Goal: Task Accomplishment & Management: Complete application form

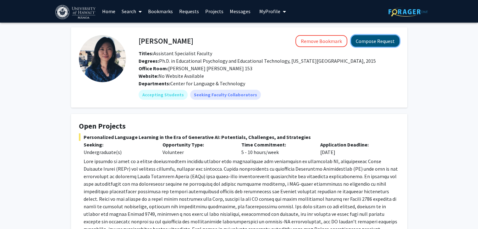
click at [376, 44] on button "Compose Request" at bounding box center [375, 41] width 48 height 12
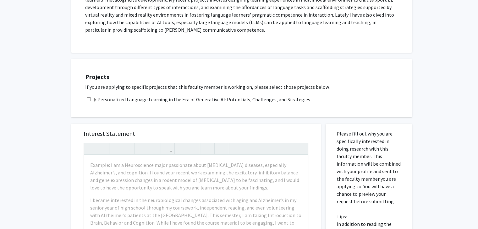
scroll to position [157, 0]
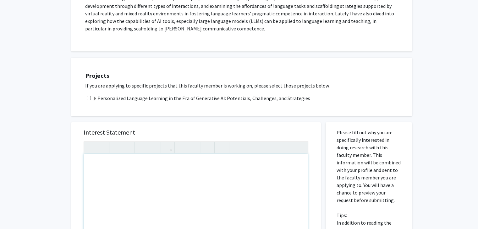
click at [102, 161] on div "Note to users with screen readers: Please press Alt+0 or Option+0 to deactivate…" at bounding box center [196, 226] width 224 height 144
paste div "Note to users with screen readers: Please press Alt+0 or Option+0 to deactivate…"
type textarea "<lo><i>Dolor, Si. Ametcon </a><e>S doeiu temp incidid ut Laboreetdolo Magnaali …"
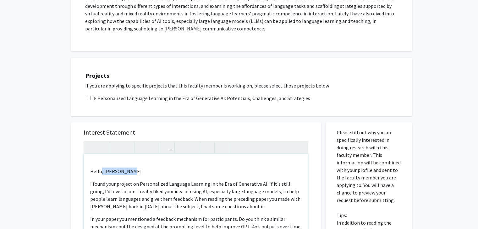
drag, startPoint x: 130, startPoint y: 172, endPoint x: 100, endPoint y: 175, distance: 30.0
click at [100, 175] on p "Hello, [PERSON_NAME]" at bounding box center [195, 172] width 211 height 8
type textarea "<lo><i>Dolor,</s><a>C adipi elit seddoei te Incididuntut Laboreet Dolorema al e…"
click at [92, 184] on p "I found your project on Personalized Language Learning in the Era of Generative…" at bounding box center [195, 195] width 211 height 30
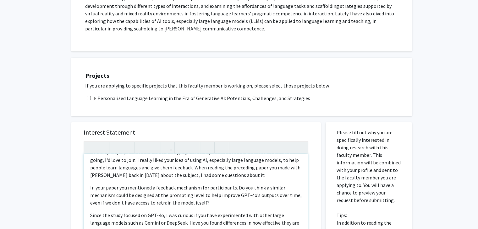
scroll to position [0, 0]
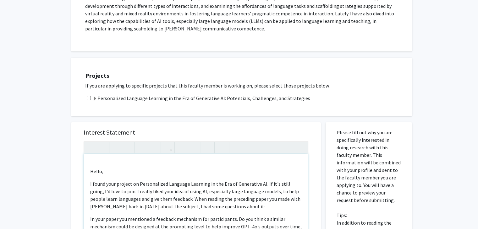
click at [123, 175] on div "Hello, I found your project on Personalized Language Learning in the Era of Gen…" at bounding box center [196, 226] width 224 height 144
click at [89, 184] on div "Hello, I found your project on Personalized Language Learning in the Era of Gen…" at bounding box center [196, 226] width 224 height 144
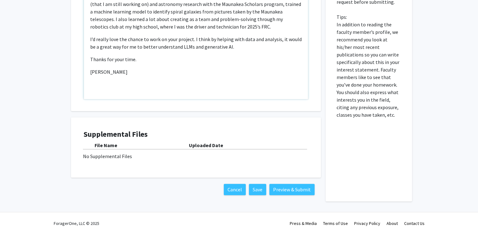
scroll to position [361, 0]
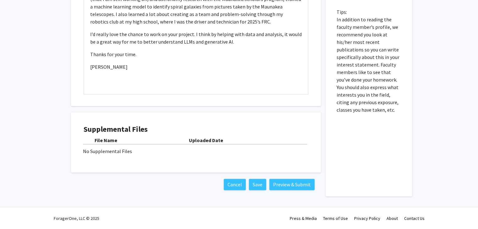
drag, startPoint x: 112, startPoint y: 164, endPoint x: 118, endPoint y: 152, distance: 13.4
click at [112, 163] on div "Supplemental Files File Name Uploaded Date No Supplemental Files" at bounding box center [195, 143] width 237 height 48
click at [118, 152] on div "No Supplemental Files" at bounding box center [196, 152] width 226 height 8
drag, startPoint x: 118, startPoint y: 152, endPoint x: 210, endPoint y: 167, distance: 92.9
click at [210, 167] on div "Supplemental Files File Name Uploaded Date No Supplemental Files" at bounding box center [196, 142] width 250 height 60
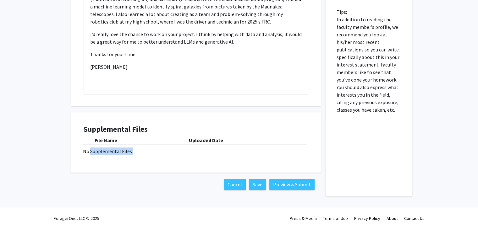
click at [210, 167] on div "Supplemental Files File Name Uploaded Date No Supplemental Files" at bounding box center [196, 142] width 250 height 60
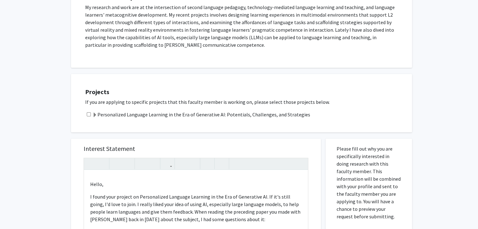
scroll to position [0, 0]
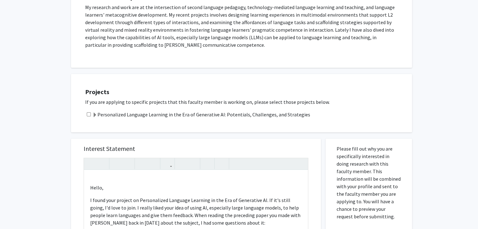
click at [88, 114] on input "checkbox" at bounding box center [89, 114] width 4 height 4
checkbox input "true"
click at [96, 114] on span at bounding box center [94, 115] width 5 height 5
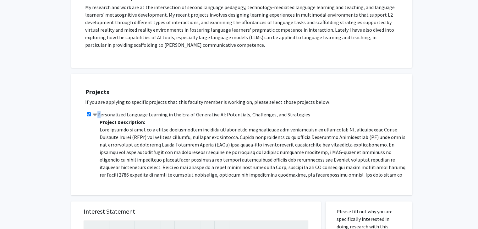
click at [96, 114] on span at bounding box center [94, 115] width 5 height 5
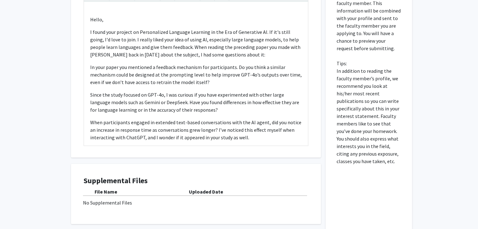
scroll to position [361, 0]
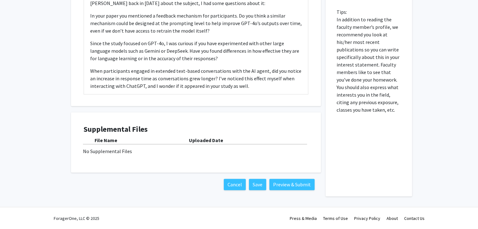
click at [108, 154] on div "No Supplemental Files" at bounding box center [196, 152] width 226 height 8
click at [251, 183] on button "Save" at bounding box center [257, 184] width 17 height 11
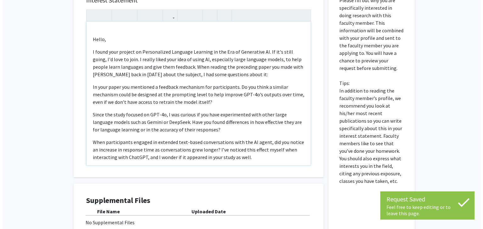
scroll to position [346, 0]
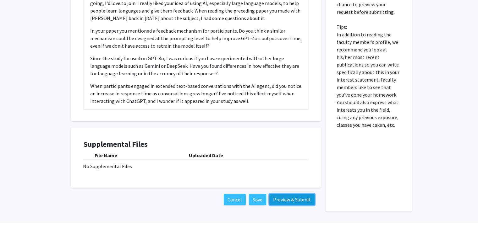
click at [287, 196] on button "Preview & Submit" at bounding box center [291, 199] width 45 height 11
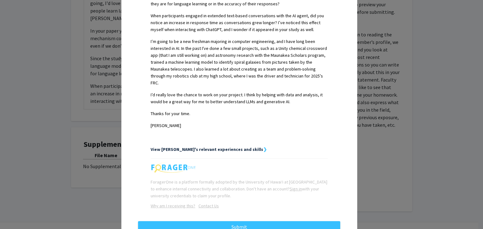
scroll to position [281, 0]
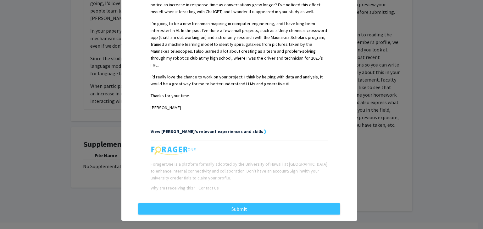
click at [217, 129] on strong "View [PERSON_NAME]'s relevant experiences and skills" at bounding box center [207, 132] width 112 height 6
click at [224, 129] on strong "View [PERSON_NAME]'s relevant experiences and skills" at bounding box center [207, 132] width 112 height 6
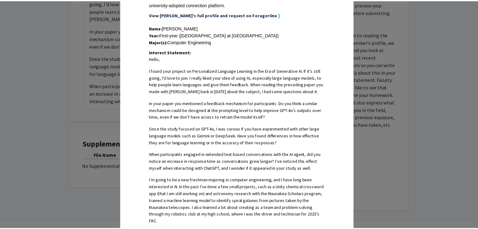
scroll to position [0, 0]
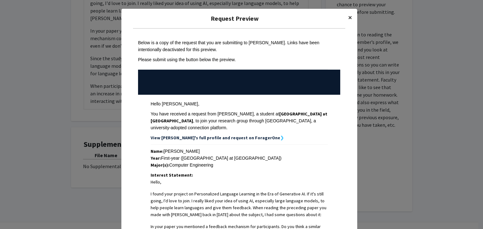
click at [348, 16] on span "×" at bounding box center [350, 18] width 4 height 10
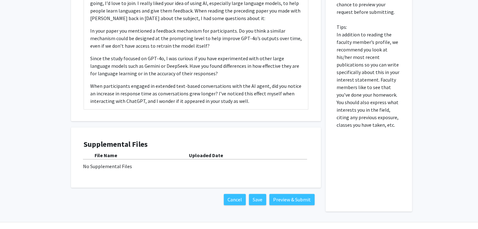
click at [138, 169] on div "No Supplemental Files" at bounding box center [196, 167] width 226 height 8
click at [123, 169] on div "No Supplemental Files" at bounding box center [196, 167] width 226 height 8
click at [182, 158] on div "File Name" at bounding box center [142, 156] width 94 height 8
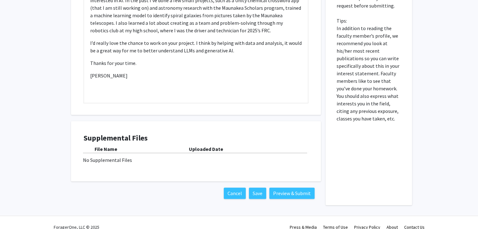
scroll to position [361, 0]
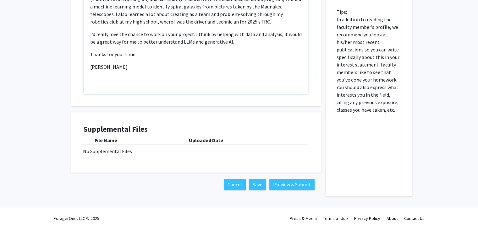
click at [150, 67] on p "[PERSON_NAME]" at bounding box center [195, 67] width 211 height 8
click at [114, 151] on div "No Supplemental Files" at bounding box center [196, 152] width 226 height 8
click at [102, 151] on div "No Supplemental Files" at bounding box center [196, 152] width 226 height 8
drag, startPoint x: 84, startPoint y: 151, endPoint x: 134, endPoint y: 153, distance: 49.7
click at [134, 153] on div "No Supplemental Files" at bounding box center [196, 152] width 226 height 8
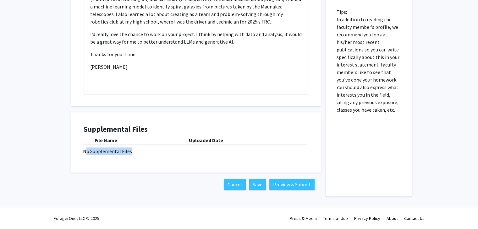
click at [134, 153] on div "No Supplemental Files" at bounding box center [196, 152] width 226 height 8
drag, startPoint x: 133, startPoint y: 153, endPoint x: 122, endPoint y: 153, distance: 11.3
click at [122, 153] on div "No Supplemental Files" at bounding box center [196, 152] width 226 height 8
click at [258, 57] on p "Thanks for your time." at bounding box center [195, 55] width 211 height 8
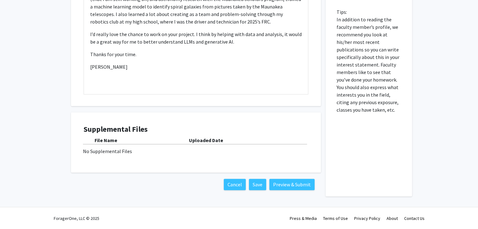
click at [196, 152] on div "No Supplemental Files" at bounding box center [196, 152] width 226 height 8
drag, startPoint x: 129, startPoint y: 151, endPoint x: 118, endPoint y: 150, distance: 11.7
click at [118, 150] on div "No Supplemental Files" at bounding box center [196, 152] width 226 height 8
drag, startPoint x: 118, startPoint y: 150, endPoint x: 119, endPoint y: 147, distance: 3.2
click at [118, 150] on div "No Supplemental Files" at bounding box center [196, 152] width 226 height 8
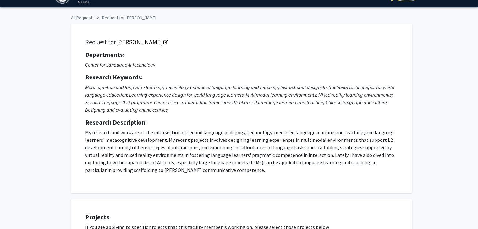
scroll to position [0, 0]
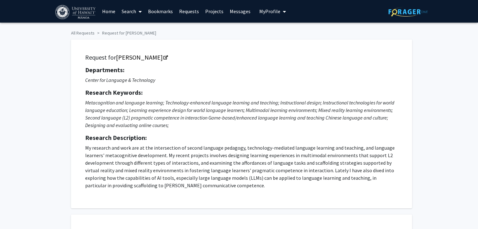
click at [272, 13] on span "My Profile" at bounding box center [269, 11] width 21 height 6
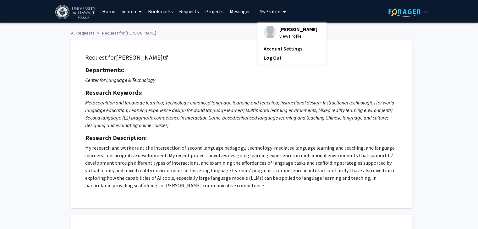
click at [276, 48] on link "Account Settings" at bounding box center [292, 49] width 57 height 8
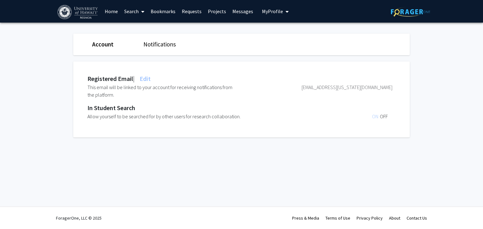
click at [266, 12] on span "My Profile" at bounding box center [272, 11] width 21 height 6
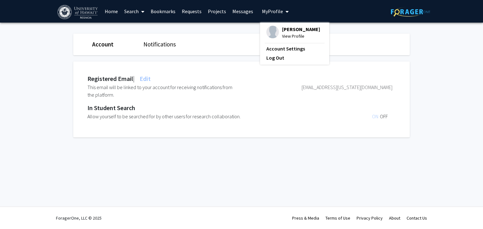
click at [289, 29] on span "[PERSON_NAME]" at bounding box center [301, 29] width 38 height 7
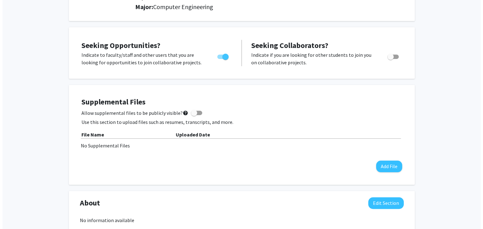
scroll to position [126, 0]
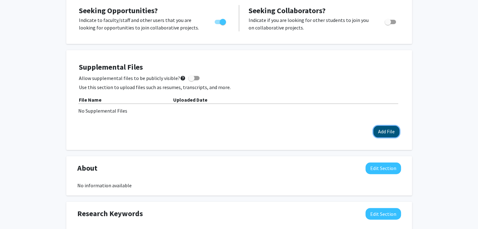
click at [384, 134] on button "Add File" at bounding box center [386, 132] width 26 height 12
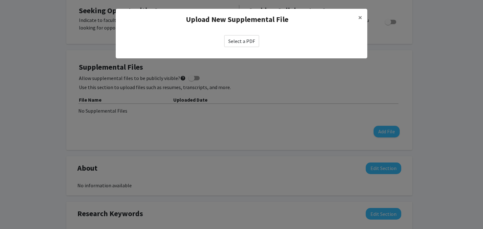
click at [253, 45] on label "Select a PDF" at bounding box center [241, 41] width 35 height 12
click at [0, 0] on input "Select a PDF" at bounding box center [0, 0] width 0 height 0
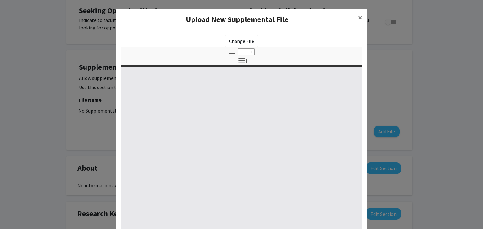
select select "custom"
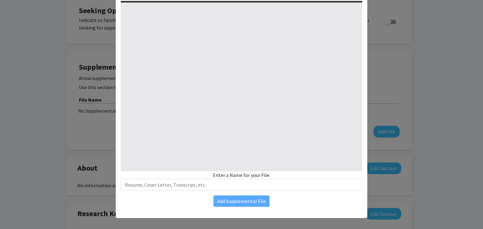
scroll to position [68, 0]
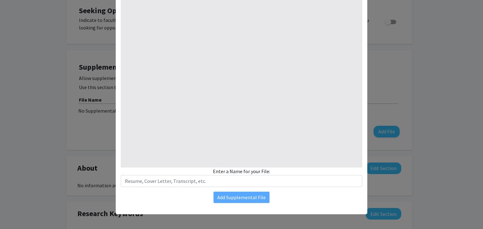
type input "0"
select select "custom"
type input "1"
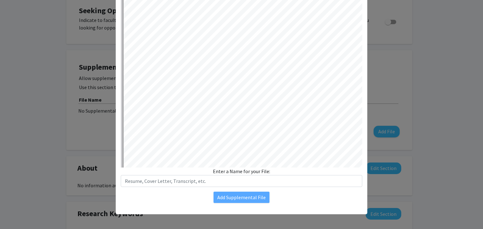
select select "auto"
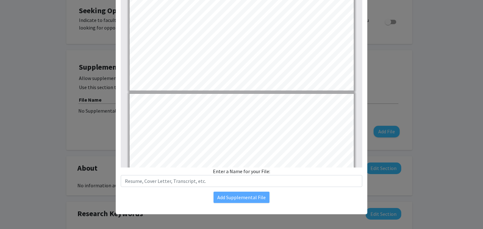
type input "2"
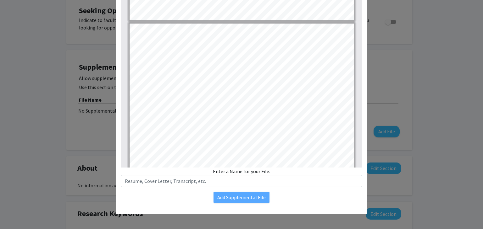
scroll to position [283, 0]
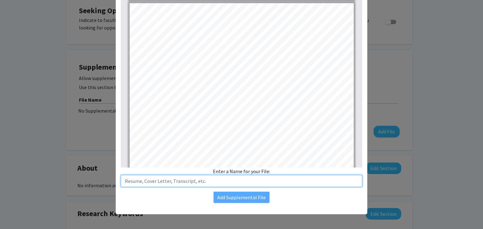
click at [189, 178] on input "text" at bounding box center [241, 181] width 241 height 12
type input "Resume"
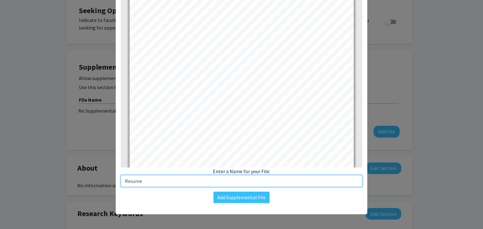
scroll to position [0, 0]
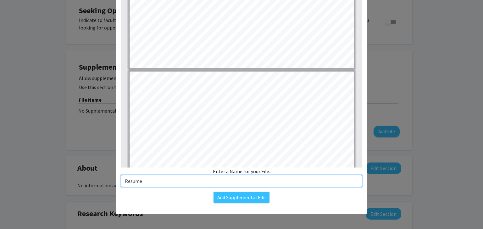
type input "2"
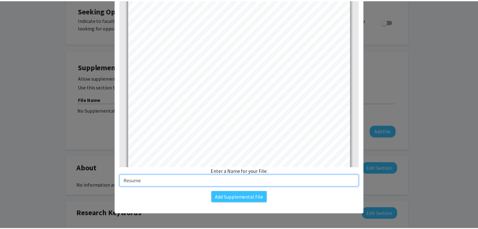
scroll to position [411, 0]
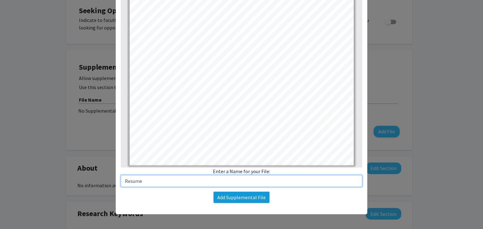
type input "Resume"
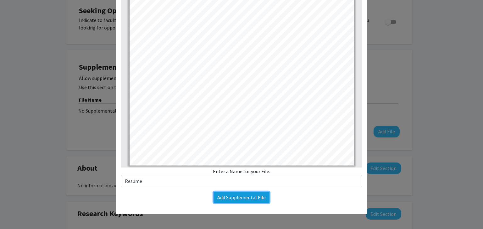
click at [242, 195] on button "Add Supplemental File" at bounding box center [241, 197] width 56 height 11
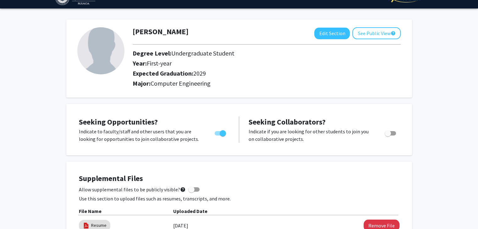
scroll to position [0, 0]
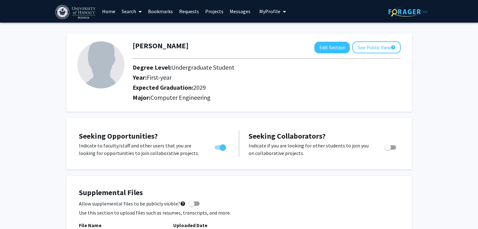
click at [89, 64] on img at bounding box center [100, 64] width 47 height 47
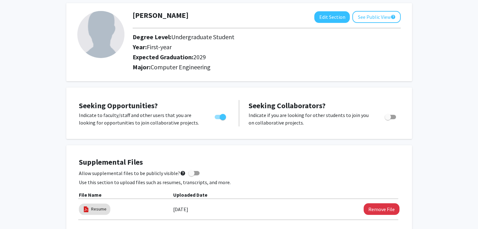
scroll to position [25, 0]
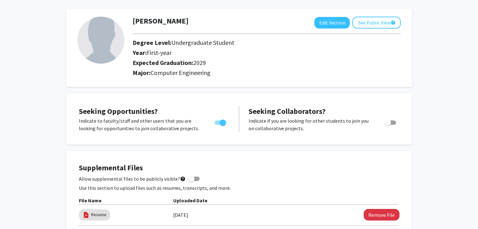
click at [107, 30] on img at bounding box center [100, 40] width 47 height 47
click at [338, 20] on button "Edit Section" at bounding box center [332, 23] width 36 height 12
select select "first-year"
select select "2029"
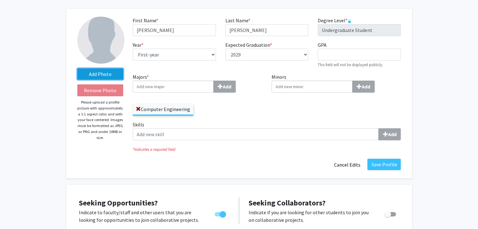
click at [107, 76] on label "Add Photo" at bounding box center [100, 74] width 46 height 11
click at [0, 0] on input "Add Photo" at bounding box center [0, 0] width 0 height 0
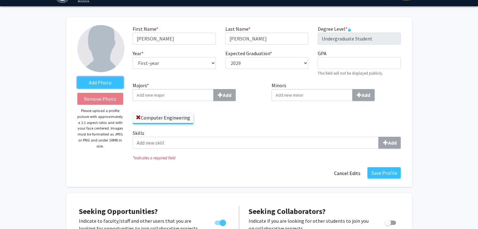
scroll to position [0, 0]
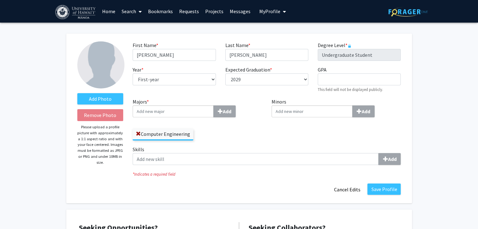
click at [212, 12] on link "Projects" at bounding box center [214, 11] width 25 height 22
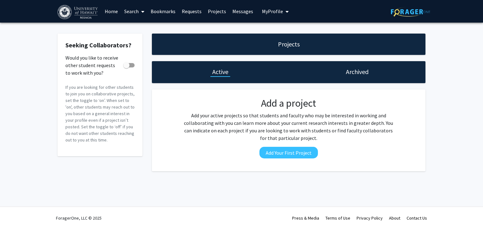
click at [187, 11] on link "Requests" at bounding box center [191, 11] width 26 height 22
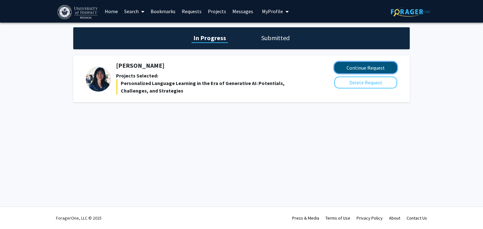
click at [353, 66] on button "Continue Request" at bounding box center [365, 68] width 63 height 12
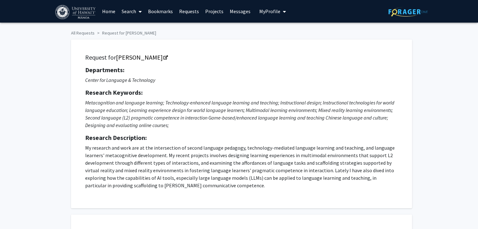
checkbox input "true"
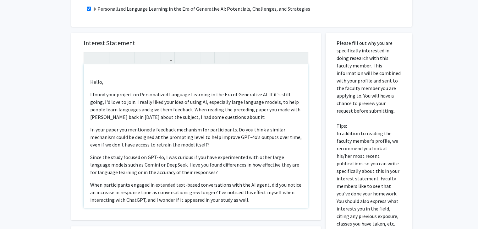
scroll to position [220, 0]
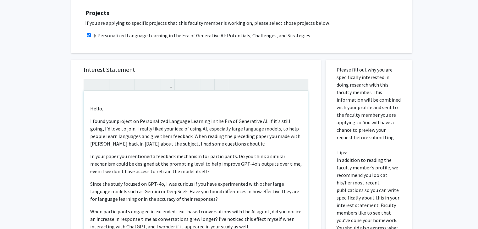
click at [88, 103] on div "Hello, I found your project on Personalized Language Learning in the Era of Gen…" at bounding box center [196, 163] width 224 height 144
type textarea "<lo><i>Dolor,</s><a>C adipi elit seddoei te Incididuntut Laboreet Dolorema al e…"
click at [89, 111] on div "Hello, I found your project on Personalized Language Learning in the Era of Gen…" at bounding box center [196, 163] width 224 height 144
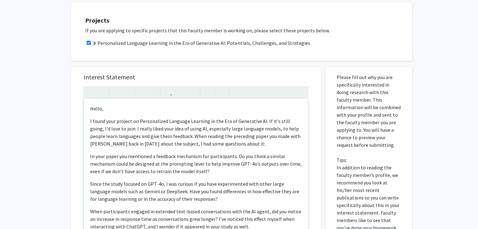
scroll to position [0, 0]
click at [91, 156] on p "In your paper you mentioned a feedback mechanism for participants. Do you think…" at bounding box center [195, 164] width 211 height 23
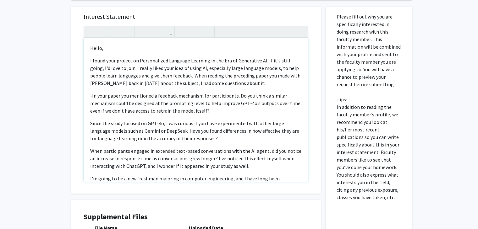
scroll to position [272, 0]
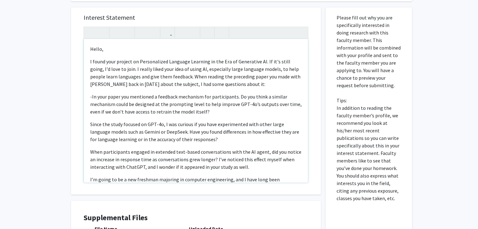
click at [93, 97] on p "-In your paper you mentioned a feedback mechanism for participants. Do you thin…" at bounding box center [195, 104] width 211 height 23
click at [92, 98] on p "-In your paper you mentioned a feedback mechanism for participants. Do you thin…" at bounding box center [195, 104] width 211 height 23
click at [182, 34] on icon "button" at bounding box center [181, 32] width 5 height 10
click at [90, 121] on p "Since the study focused on GPT-4o, I was curious if you have experimented with …" at bounding box center [195, 132] width 211 height 23
click at [179, 34] on icon "button" at bounding box center [181, 32] width 5 height 10
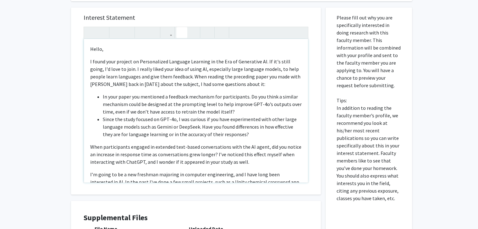
click at [89, 146] on div "Hello, I found your project on Personalized Language Learning in the Era of Gen…" at bounding box center [196, 111] width 224 height 144
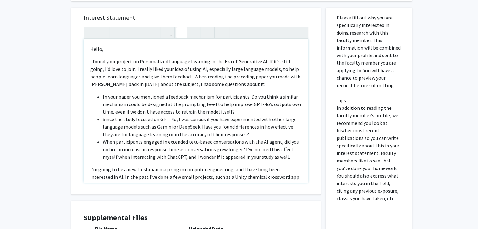
click at [179, 33] on icon "button" at bounding box center [181, 32] width 5 height 10
click at [117, 146] on li "When participants engaged in extended text-based conversations with the AI agen…" at bounding box center [202, 149] width 199 height 23
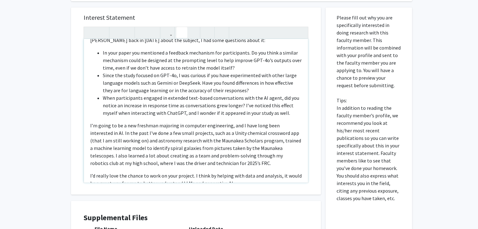
scroll to position [45, 0]
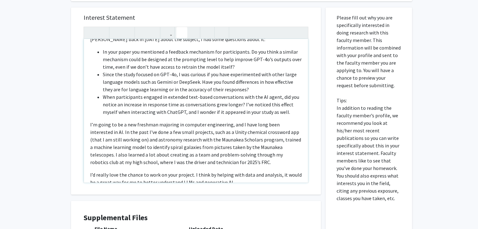
click at [134, 125] on p "I’m going to be a new freshman majoring in computer engineering, and I have lon…" at bounding box center [195, 143] width 211 height 45
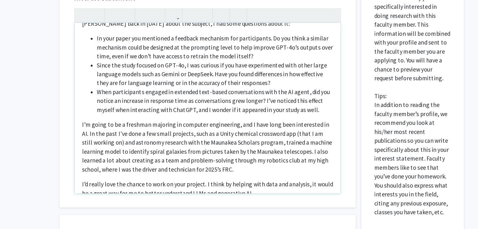
scroll to position [272, 0]
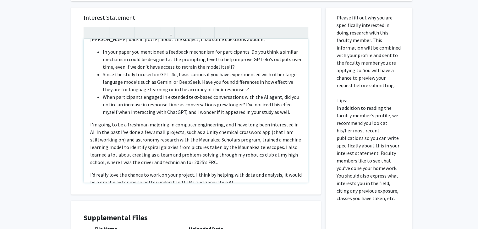
click at [249, 139] on p "I’m going to be a freshman majoring in computer engineering, and I have long be…" at bounding box center [195, 143] width 211 height 45
click at [247, 140] on p "I’m going to be a freshman majoring in computer engineering, and I have long be…" at bounding box center [195, 143] width 211 height 45
type textarea "<l>Ipsum,</d><s>A conse adip elitsed do Eiusmodtempo Incididu Utlabore et dol M…"
click at [252, 147] on p "I’m going to be a freshman majoring in computer engineering, and I have long be…" at bounding box center [195, 143] width 211 height 45
click at [251, 163] on p "I’m going to be a freshman majoring in computer engineering, and I have long be…" at bounding box center [195, 143] width 211 height 45
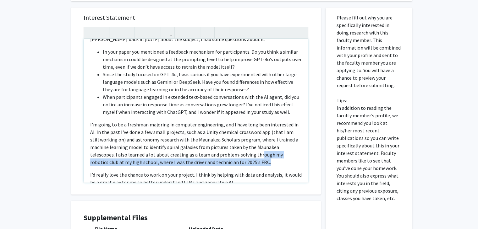
drag, startPoint x: 251, startPoint y: 163, endPoint x: 233, endPoint y: 154, distance: 20.1
click at [233, 154] on p "I’m going to be a freshman majoring in computer engineering, and I have long be…" at bounding box center [195, 143] width 211 height 45
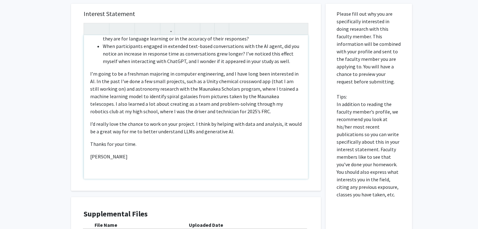
scroll to position [276, 0]
click at [278, 126] on p "I’d really love the chance to work on your project. I think by helping with dat…" at bounding box center [195, 127] width 211 height 15
click at [228, 131] on p "I’d really love the chance to work on your project. I think by helping with dat…" at bounding box center [195, 127] width 211 height 15
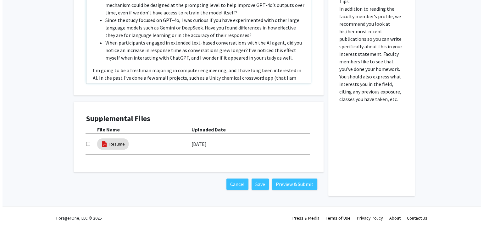
scroll to position [371, 0]
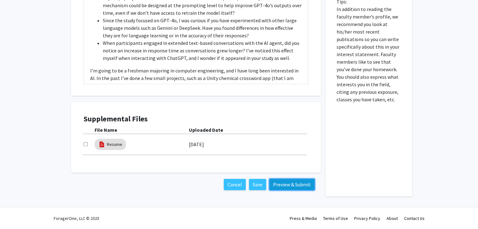
click at [290, 184] on button "Preview & Submit" at bounding box center [291, 184] width 45 height 11
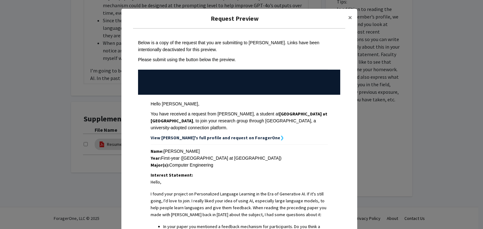
scroll to position [6, 0]
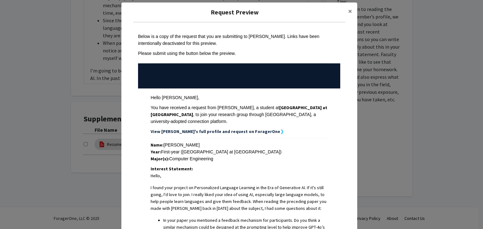
click at [225, 130] on strong "View [PERSON_NAME]'s full profile and request on ForagerOne" at bounding box center [215, 132] width 129 height 6
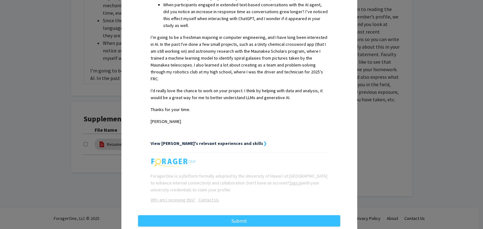
scroll to position [265, 0]
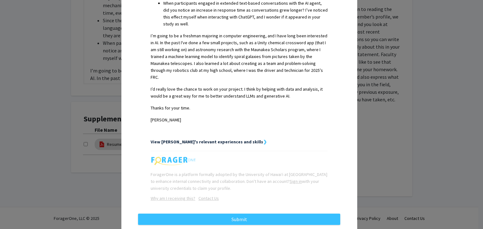
click at [225, 139] on strong "View [PERSON_NAME]'s relevant experiences and skills" at bounding box center [207, 142] width 112 height 6
click at [226, 139] on strong "View [PERSON_NAME]'s relevant experiences and skills" at bounding box center [207, 142] width 112 height 6
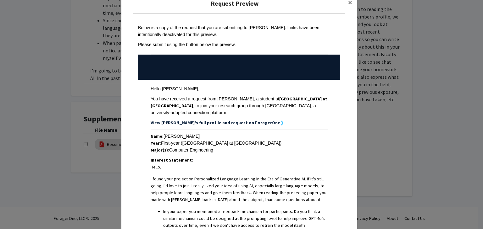
scroll to position [15, 0]
click at [348, 7] on button "×" at bounding box center [350, 3] width 14 height 18
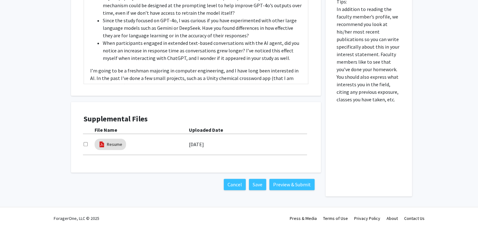
click at [85, 142] on input "checkbox" at bounding box center [86, 144] width 4 height 4
checkbox input "true"
click at [285, 185] on button "Preview & Submit" at bounding box center [291, 184] width 45 height 11
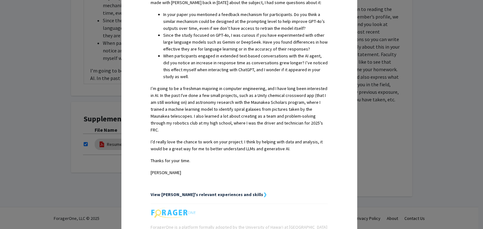
scroll to position [276, 0]
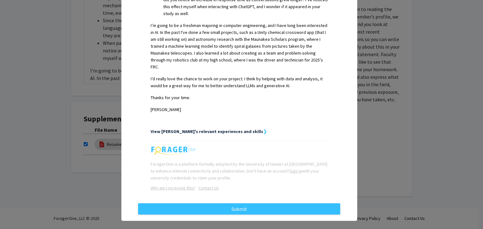
click at [225, 129] on strong "View [PERSON_NAME]'s relevant experiences and skills" at bounding box center [207, 132] width 112 height 6
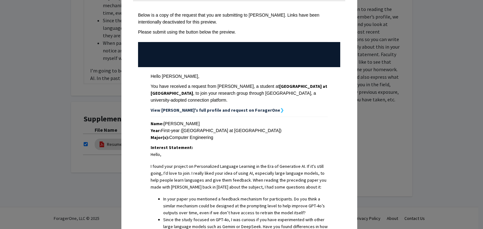
scroll to position [0, 0]
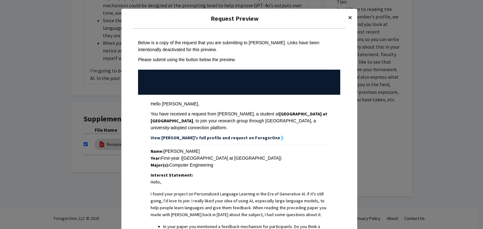
click at [348, 20] on span "×" at bounding box center [350, 18] width 4 height 10
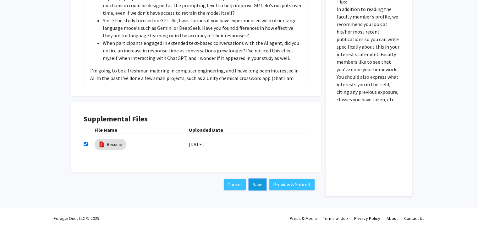
click at [259, 185] on button "Save" at bounding box center [257, 184] width 17 height 11
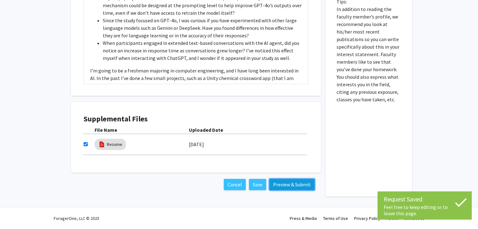
click at [282, 185] on button "Preview & Submit" at bounding box center [291, 184] width 45 height 11
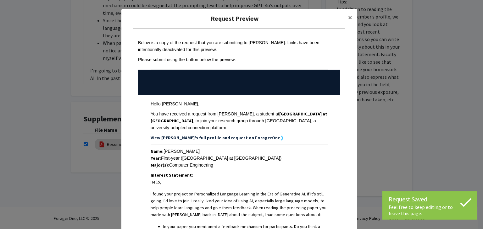
scroll to position [276, 0]
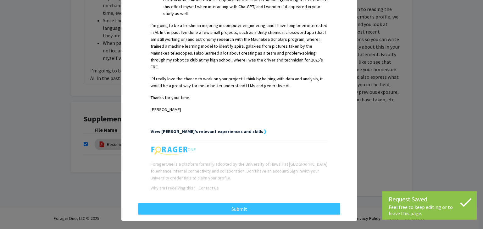
click at [226, 129] on strong "View [PERSON_NAME]'s relevant experiences and skills" at bounding box center [207, 132] width 112 height 6
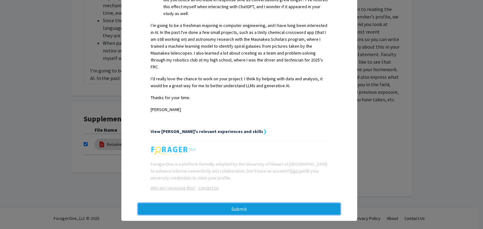
click at [245, 204] on button "Submit" at bounding box center [239, 209] width 202 height 11
